Goal: Find specific page/section: Find specific page/section

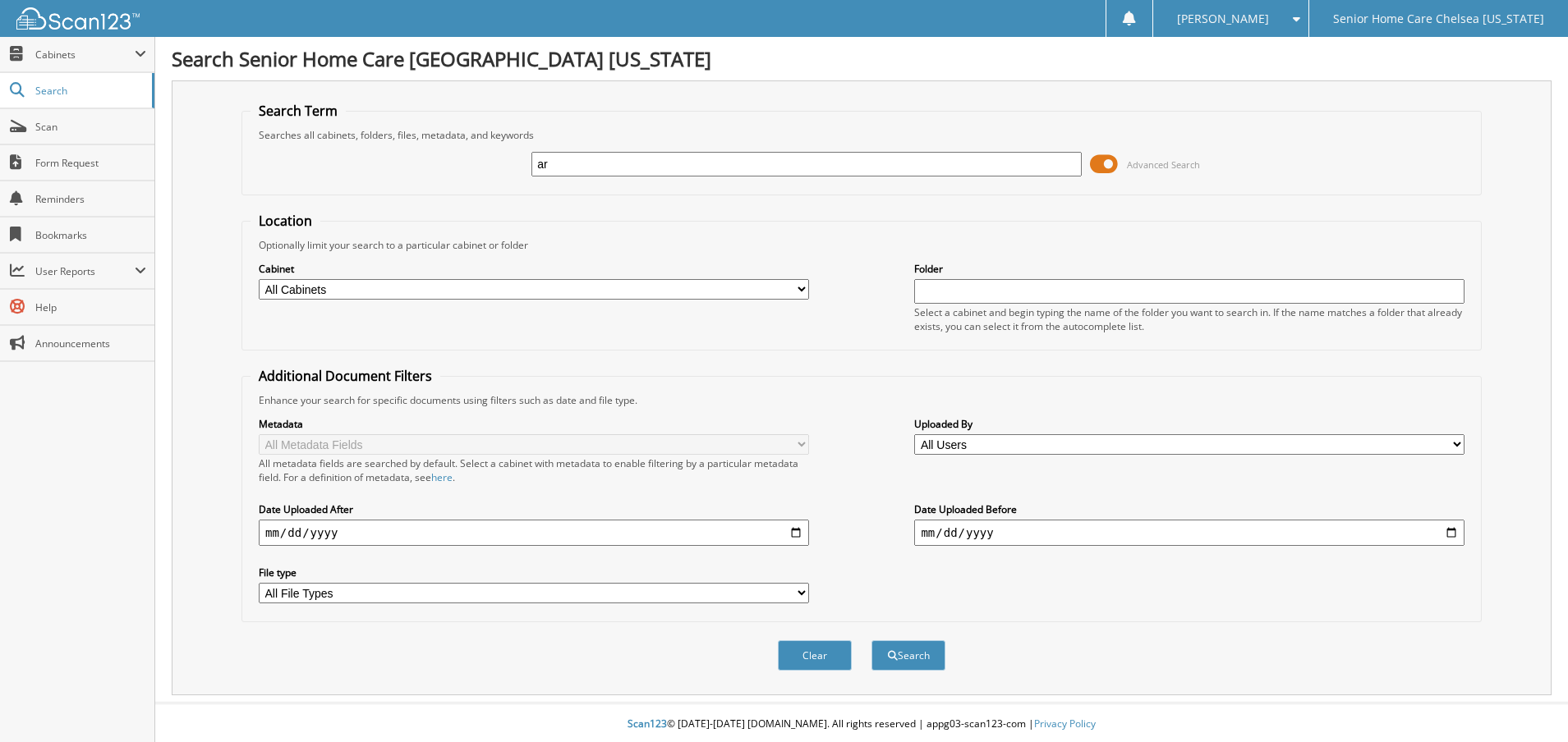
type input "a"
type input "[PERSON_NAME]"
click at [910, 663] on button "Search" at bounding box center [908, 655] width 74 height 31
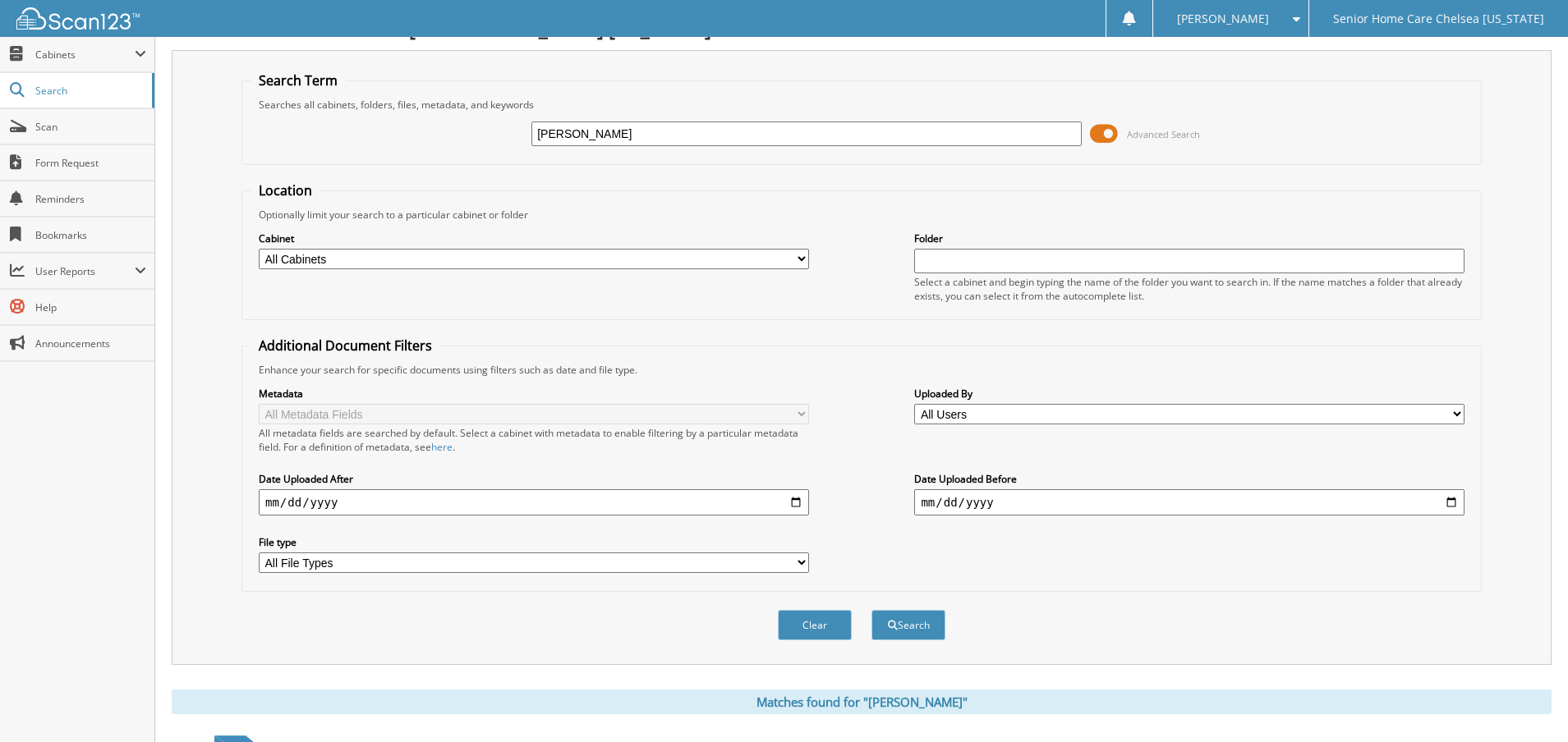
scroll to position [259, 0]
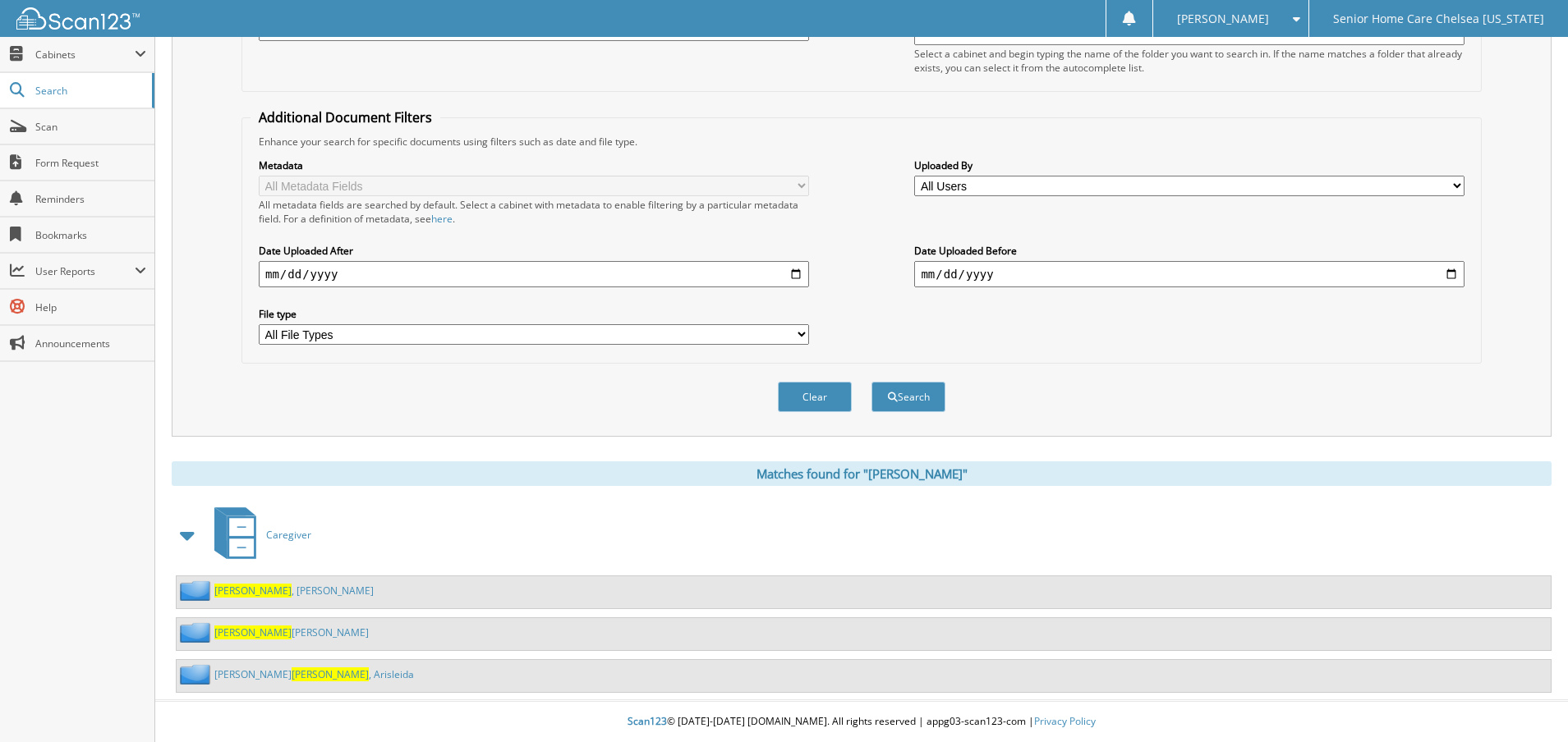
click at [246, 676] on link "[PERSON_NAME] [PERSON_NAME]" at bounding box center [314, 674] width 200 height 14
